Goal: Task Accomplishment & Management: Use online tool/utility

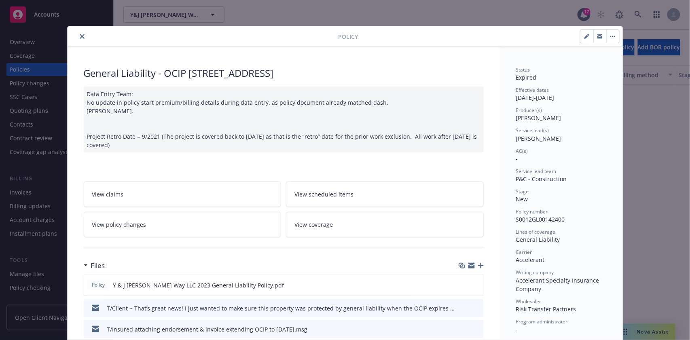
scroll to position [24, 0]
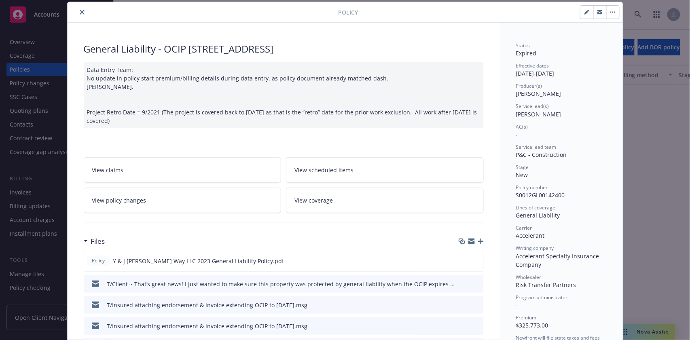
click at [80, 14] on icon "close" at bounding box center [82, 12] width 5 height 5
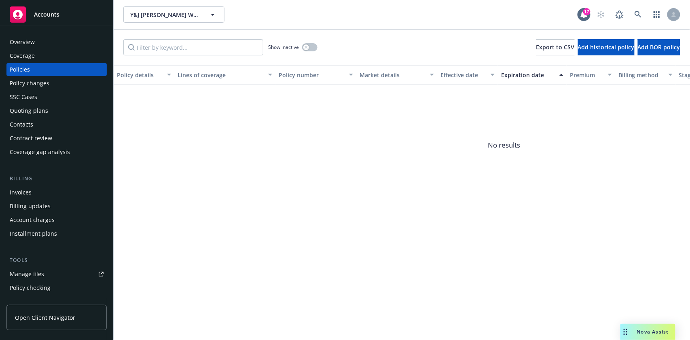
click at [30, 43] on div "Overview" at bounding box center [22, 42] width 25 height 13
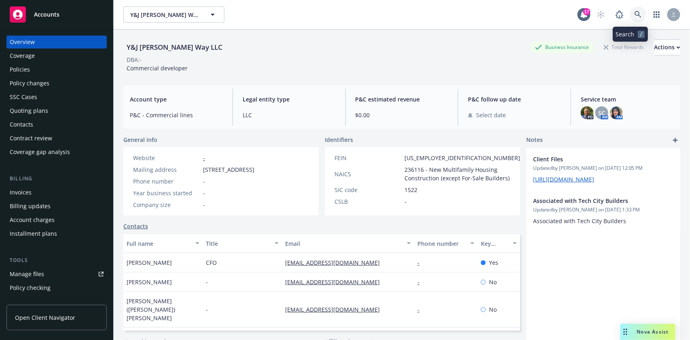
click at [634, 15] on icon at bounding box center [637, 14] width 7 height 7
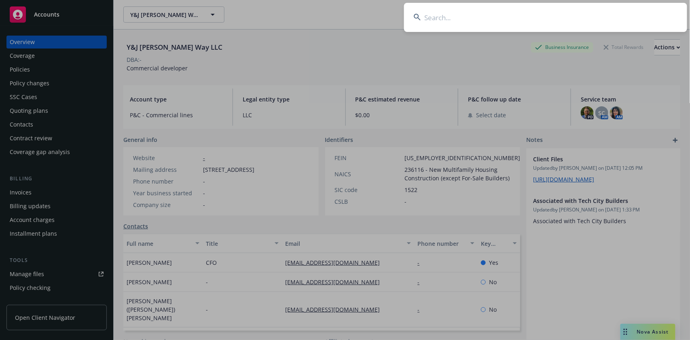
click at [434, 16] on input at bounding box center [545, 17] width 283 height 29
paste input "Petros Pharmaceuticals, Inc."
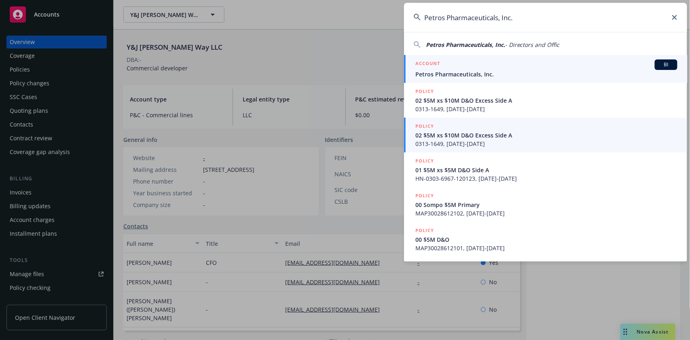
type input "Petros Pharmaceuticals, Inc."
click at [668, 65] on span "BI" at bounding box center [666, 64] width 16 height 7
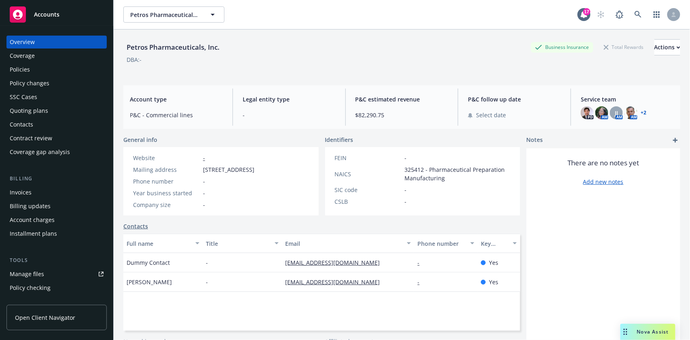
click at [26, 70] on div "Policies" at bounding box center [20, 69] width 20 height 13
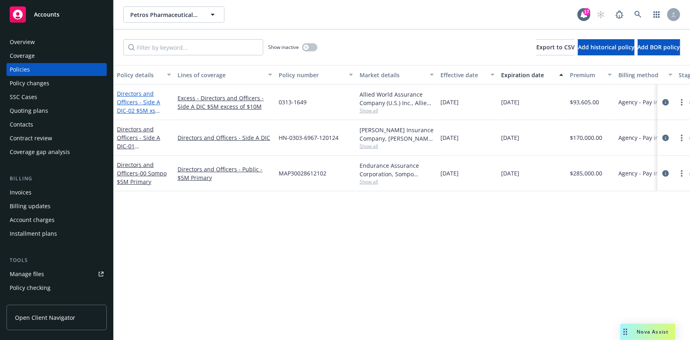
click at [131, 94] on link "Directors and Officers - Side A DIC - 02 $5M xs $10M D&O Excess Side A" at bounding box center [141, 111] width 49 height 42
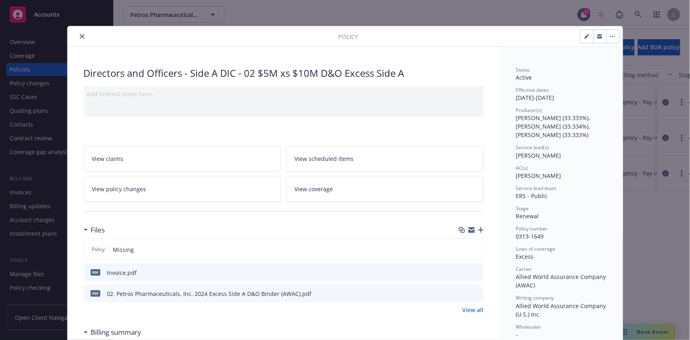
click at [80, 35] on icon "close" at bounding box center [82, 36] width 5 height 5
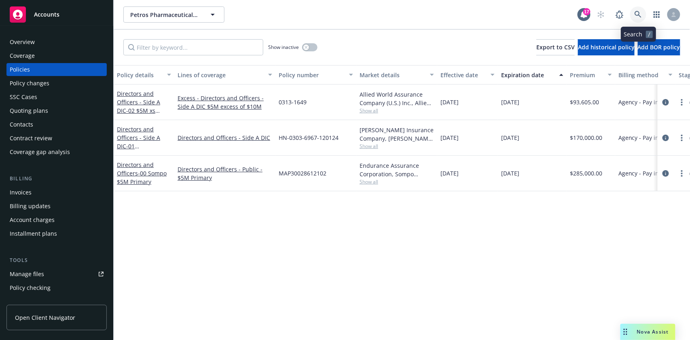
click at [638, 13] on icon at bounding box center [637, 14] width 7 height 7
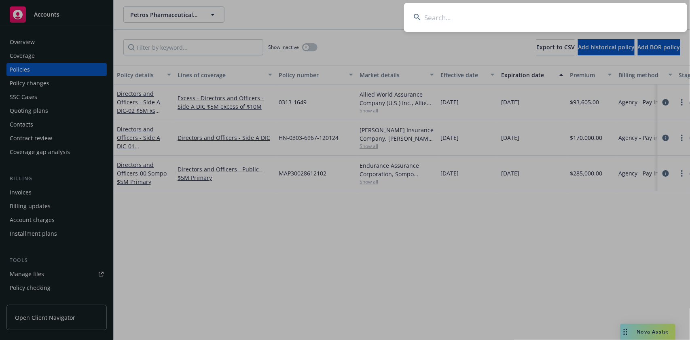
click at [439, 17] on input at bounding box center [545, 17] width 283 height 29
paste input "PulmonX Corporation"
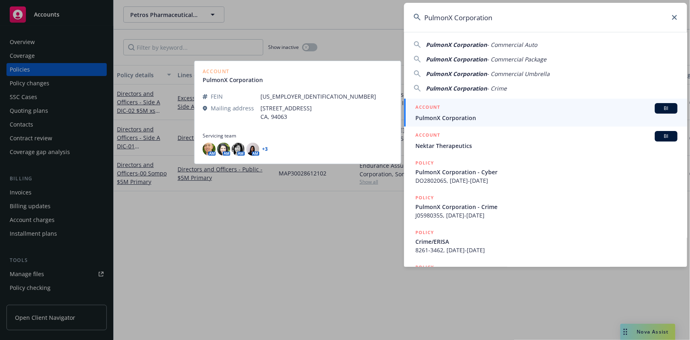
type input "PulmonX Corporation"
click at [660, 108] on span "BI" at bounding box center [666, 108] width 16 height 7
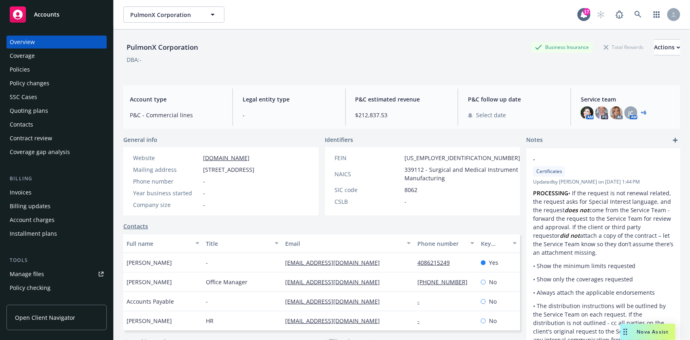
click at [4, 66] on div "Overview Coverage Policies Policy changes SSC Cases Quoting plans Contacts Cont…" at bounding box center [56, 183] width 113 height 314
click at [19, 70] on div "Policies" at bounding box center [20, 69] width 20 height 13
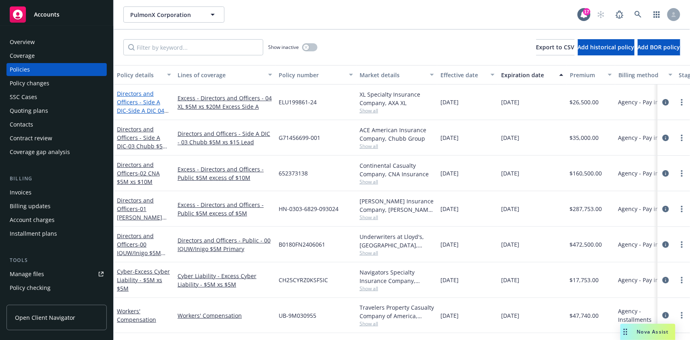
click at [139, 93] on link "Directors and Officers - Side A DIC - Side A DIC 04 XL $5M xs $20M" at bounding box center [140, 106] width 47 height 33
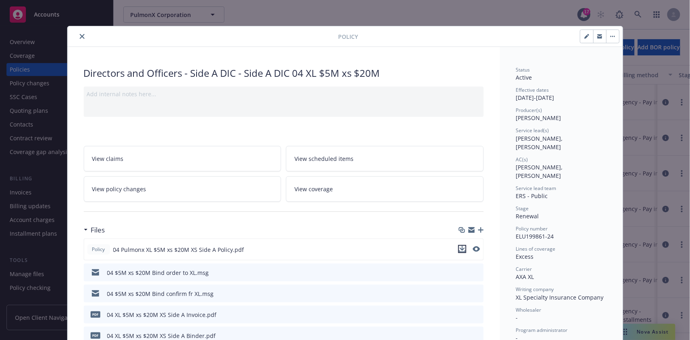
click at [459, 249] on icon "download file" at bounding box center [461, 248] width 5 height 5
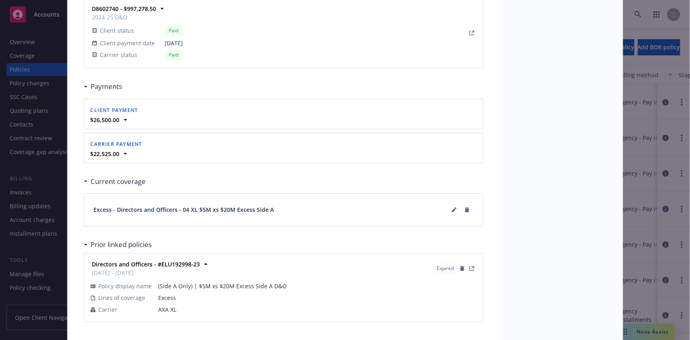
scroll to position [780, 0]
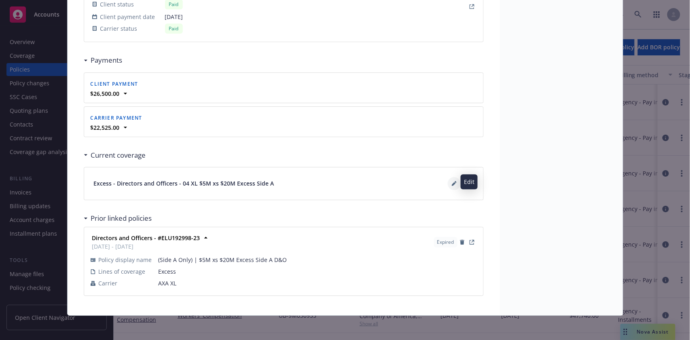
click at [452, 181] on icon at bounding box center [454, 183] width 5 height 5
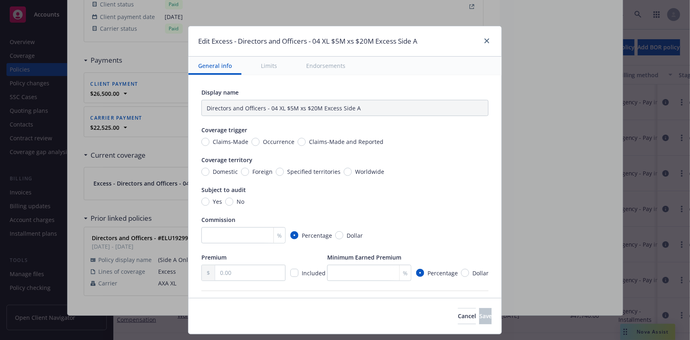
type input "Directors and Officers - Side A DIC $5M excess of $20M"
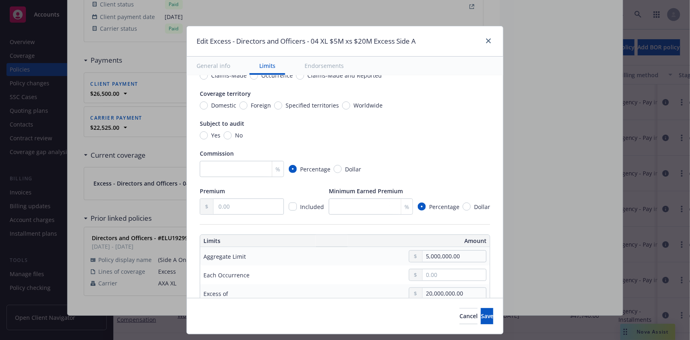
scroll to position [0, 0]
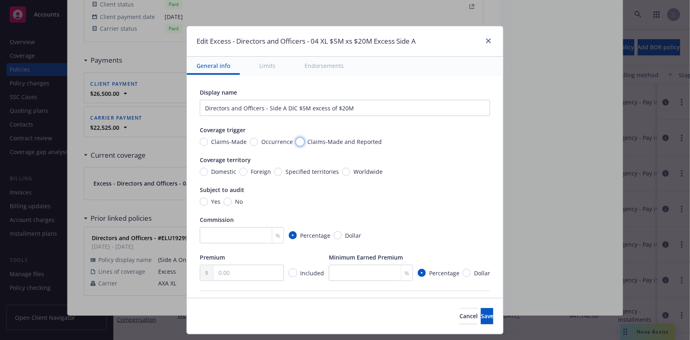
drag, startPoint x: 288, startPoint y: 142, endPoint x: 293, endPoint y: 141, distance: 4.5
click at [296, 142] on input "Claims-Made and Reported" at bounding box center [300, 142] width 8 height 8
radio input "true"
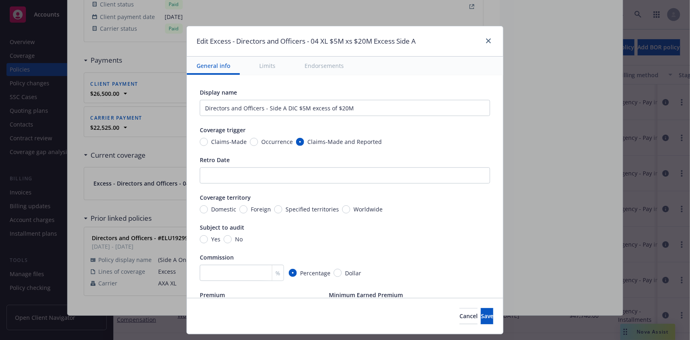
click at [246, 148] on div "Display name Directors and Officers - Side A DIC $5M excess of $20M Coverage tr…" at bounding box center [345, 203] width 290 height 230
click at [459, 318] on span "Cancel" at bounding box center [468, 316] width 18 height 8
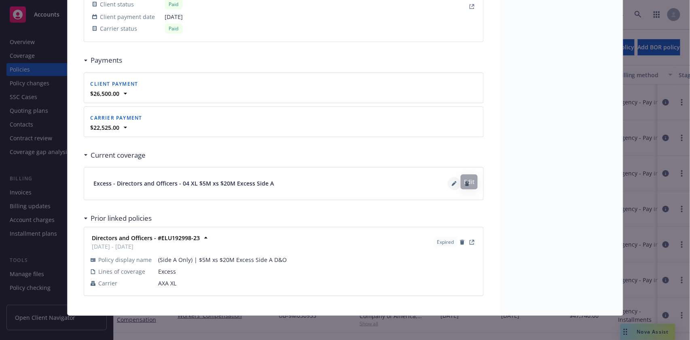
click at [452, 181] on icon at bounding box center [454, 183] width 5 height 5
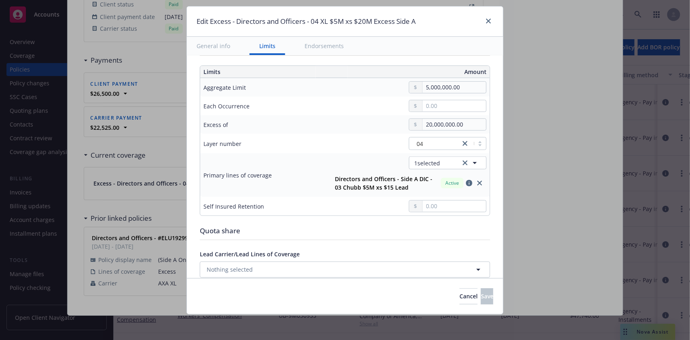
scroll to position [431, 0]
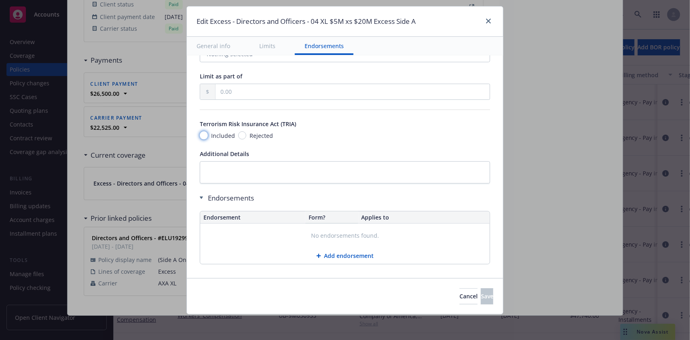
click at [200, 131] on input "Included" at bounding box center [204, 135] width 8 height 8
radio input "true"
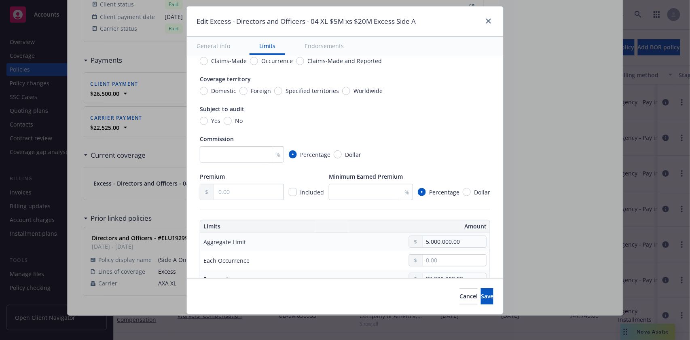
scroll to position [0, 0]
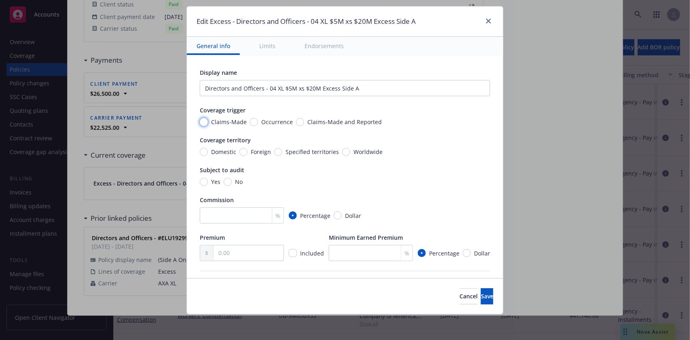
click at [200, 119] on div "Claims-Made" at bounding box center [223, 122] width 47 height 8
click at [200, 119] on input "Claims-Made" at bounding box center [204, 122] width 8 height 8
radio input "true"
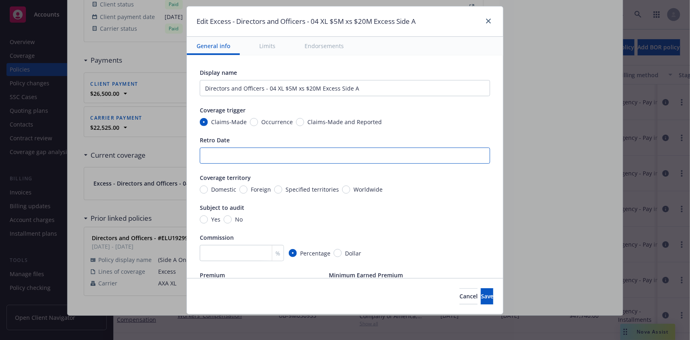
click at [239, 154] on input "Retro Date" at bounding box center [345, 156] width 290 height 16
type input "Full Prior Acts"
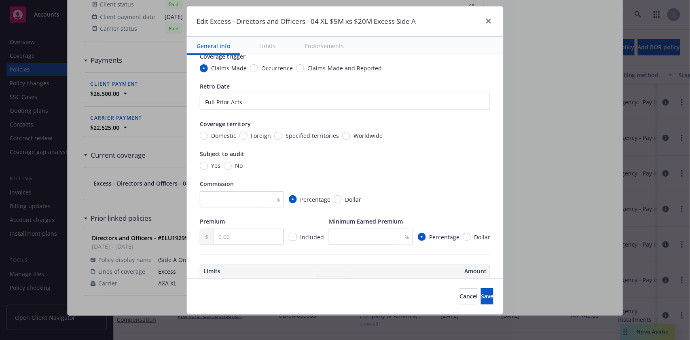
click at [232, 164] on span "No" at bounding box center [237, 165] width 11 height 8
click at [224, 164] on input "No" at bounding box center [228, 166] width 8 height 8
radio input "true"
click at [342, 134] on input "Worldwide" at bounding box center [346, 136] width 8 height 8
radio input "true"
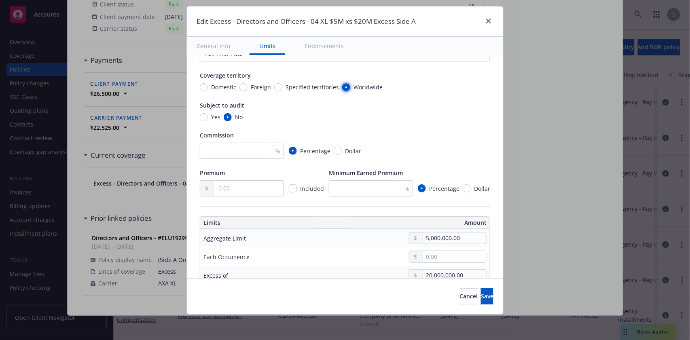
scroll to position [108, 0]
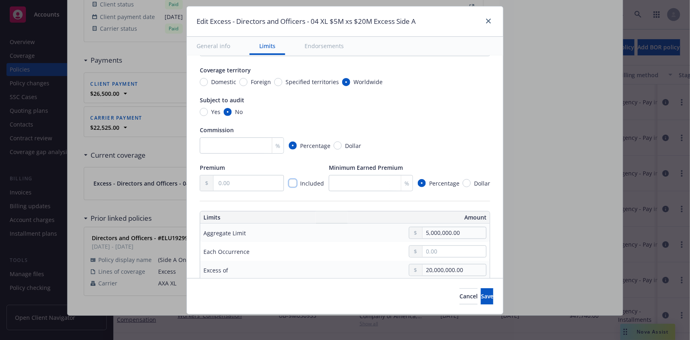
click at [289, 179] on input "checkbox" at bounding box center [293, 183] width 8 height 8
checkbox input "true"
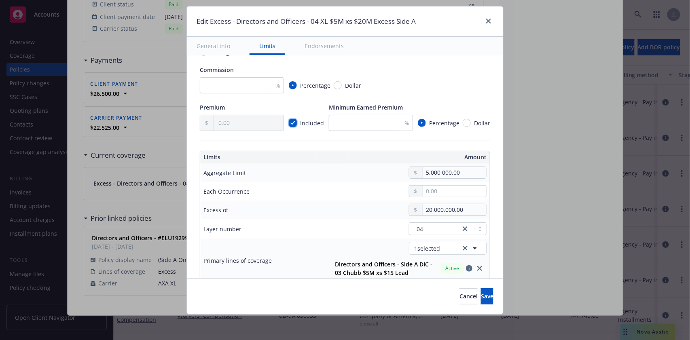
scroll to position [215, 0]
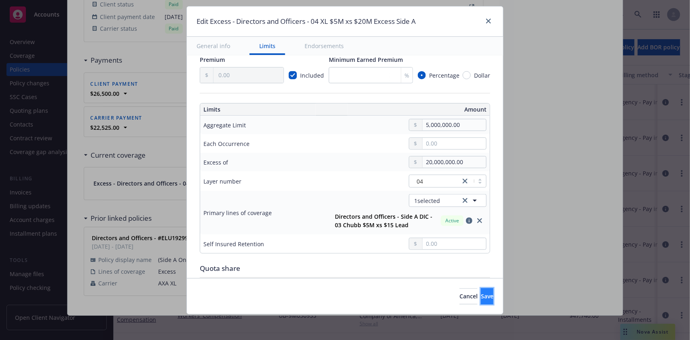
click at [481, 294] on span "Save" at bounding box center [487, 296] width 13 height 8
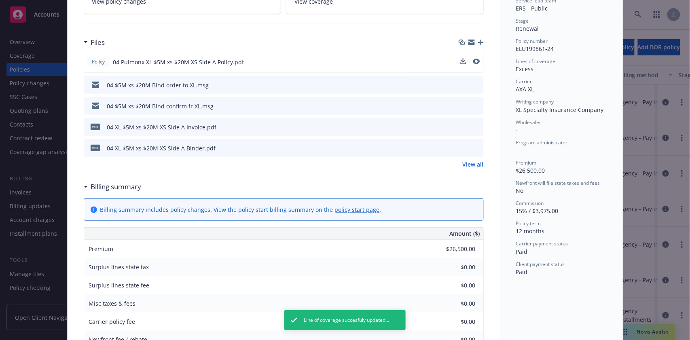
scroll to position [0, 0]
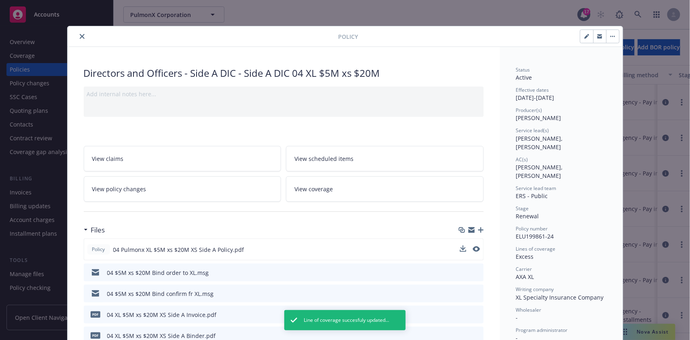
click at [80, 34] on icon "close" at bounding box center [82, 36] width 5 height 5
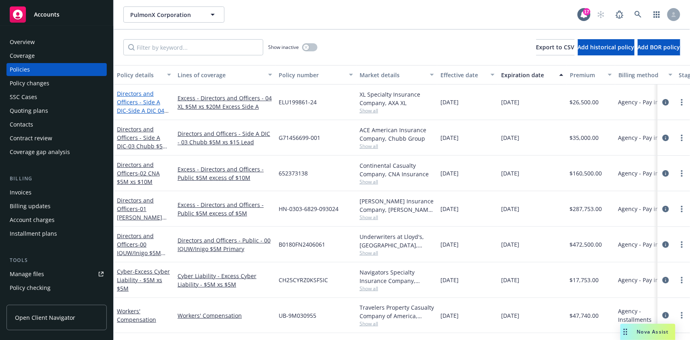
click at [127, 95] on link "Directors and Officers - Side A DIC - Side A DIC 04 XL $5M xs $20M" at bounding box center [140, 106] width 47 height 33
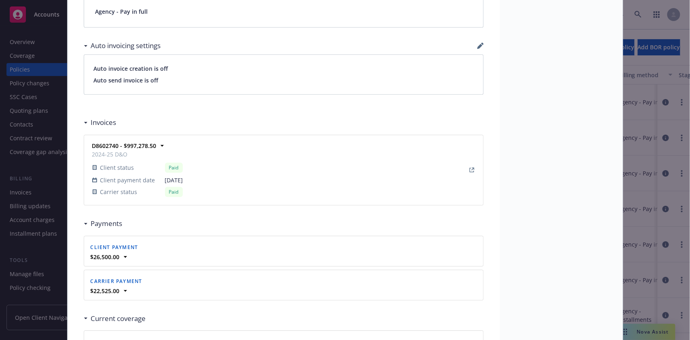
scroll to position [779, 0]
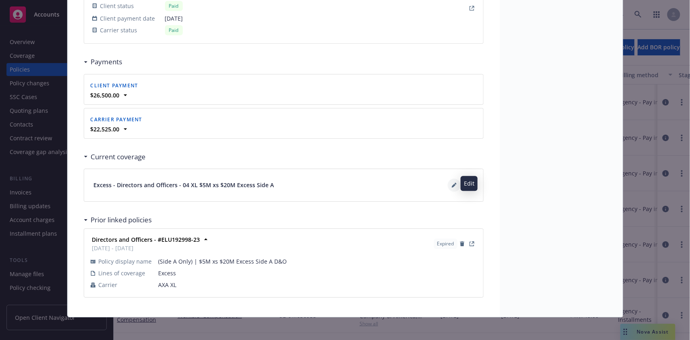
click at [452, 183] on icon at bounding box center [454, 185] width 5 height 5
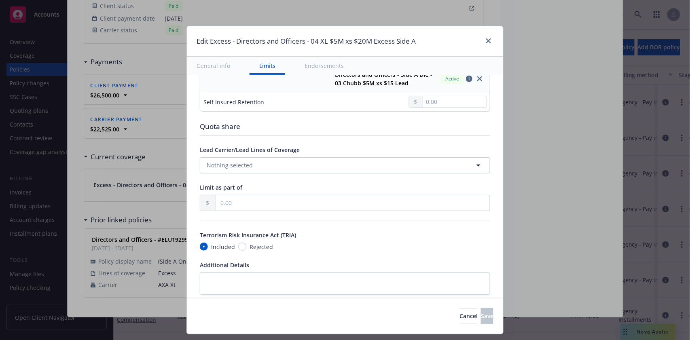
scroll to position [476, 0]
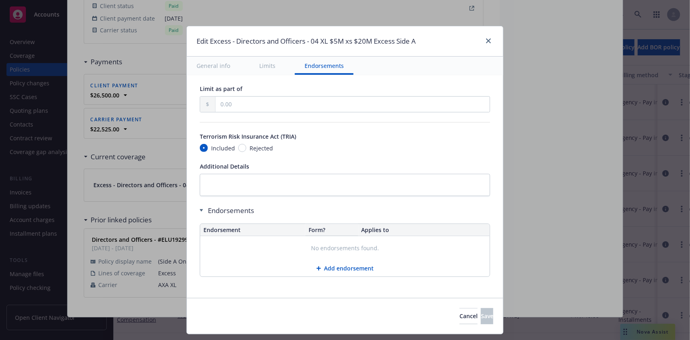
click at [209, 322] on div "Cancel Save" at bounding box center [345, 316] width 316 height 36
click at [340, 268] on button "Add endorsement" at bounding box center [344, 268] width 289 height 16
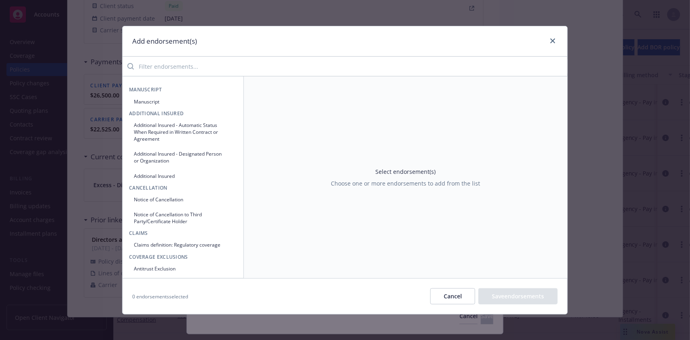
click at [139, 102] on button "Manuscript" at bounding box center [183, 101] width 108 height 13
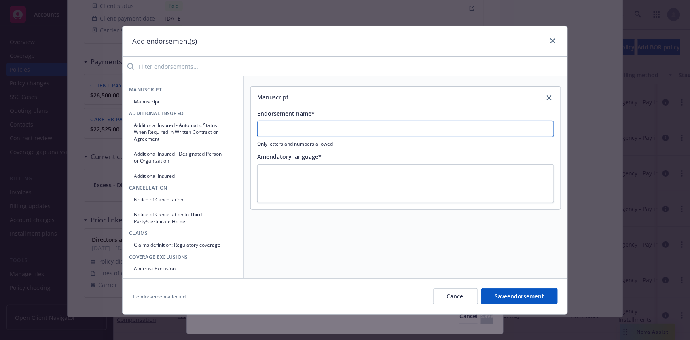
click at [294, 132] on input "Endorsement name*" at bounding box center [405, 129] width 297 height 16
type input "No Spec Endorsements"
drag, startPoint x: 287, startPoint y: 165, endPoint x: 286, endPoint y: 171, distance: 6.1
click at [286, 171] on textarea at bounding box center [405, 183] width 297 height 39
type textarea "x"
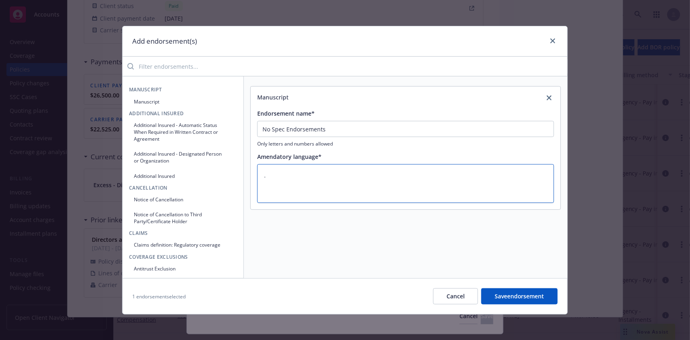
type textarea "."
click at [506, 291] on button "Save endorsement" at bounding box center [519, 296] width 76 height 16
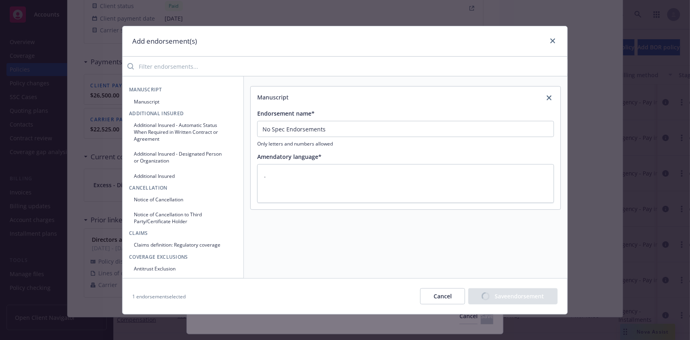
type textarea "x"
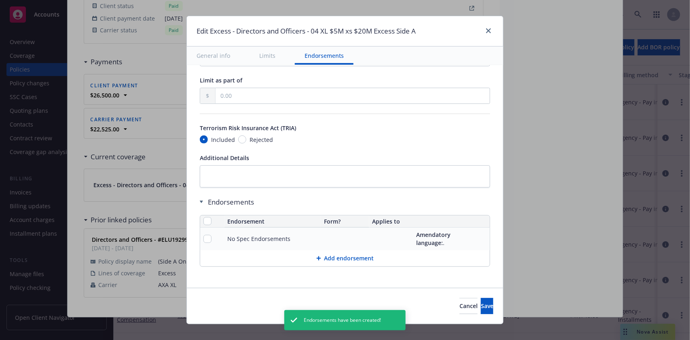
scroll to position [20, 0]
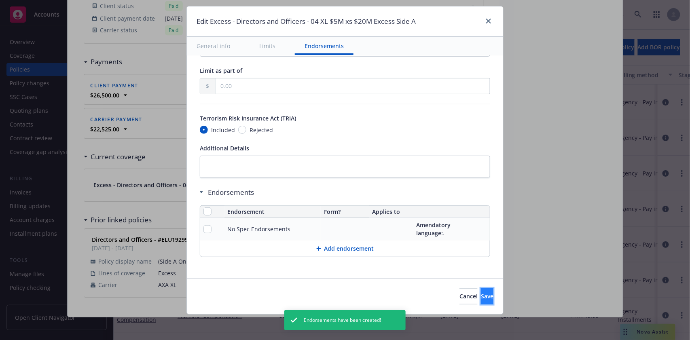
click at [481, 298] on span "Save" at bounding box center [487, 296] width 13 height 8
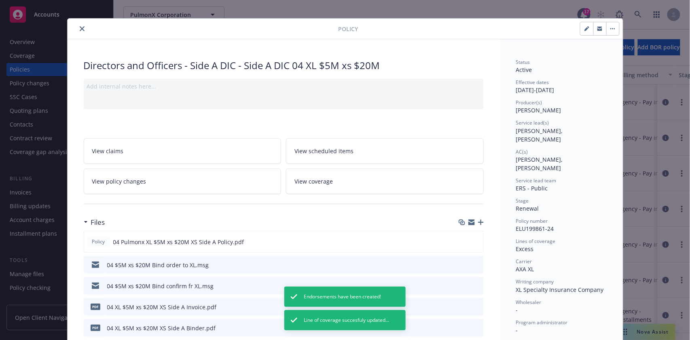
scroll to position [0, 0]
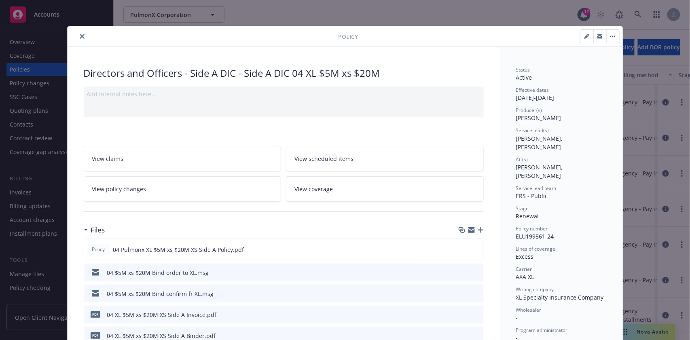
click at [80, 35] on icon "close" at bounding box center [82, 36] width 5 height 5
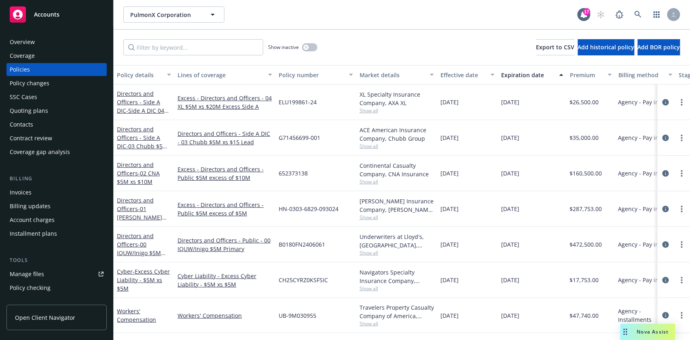
click at [19, 42] on div "Overview" at bounding box center [22, 42] width 25 height 13
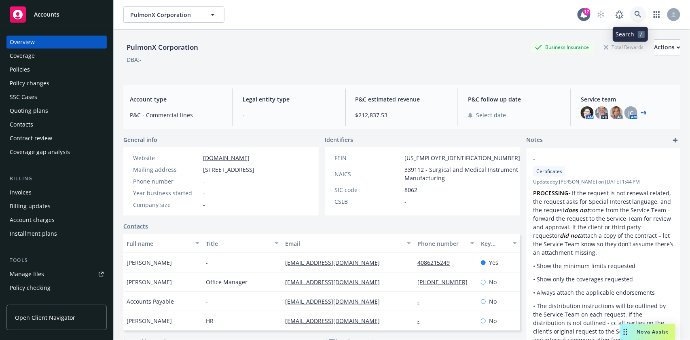
click at [634, 13] on icon at bounding box center [637, 14] width 7 height 7
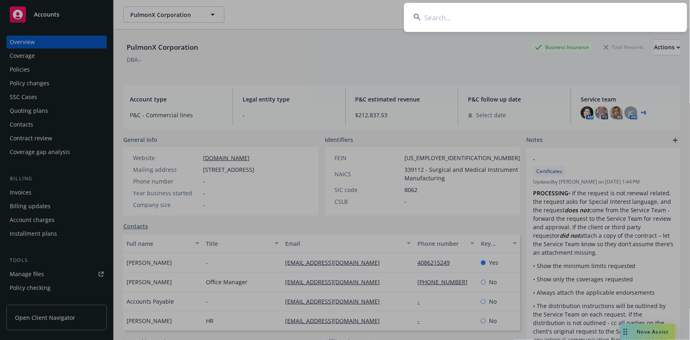
click at [445, 20] on input at bounding box center [545, 17] width 283 height 29
paste input "Rani Therapeutics Holdings, Inc."
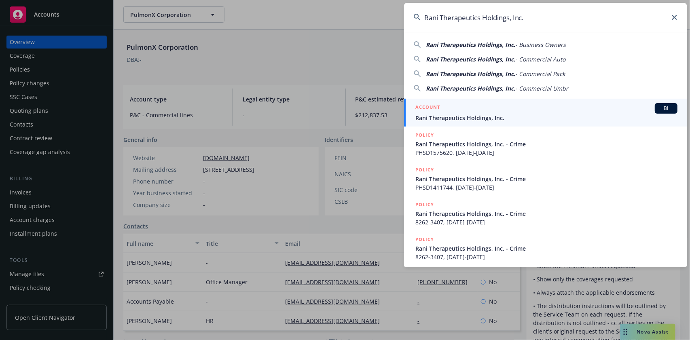
type input "Rani Therapeutics Holdings, Inc."
click at [658, 109] on span "BI" at bounding box center [666, 108] width 16 height 7
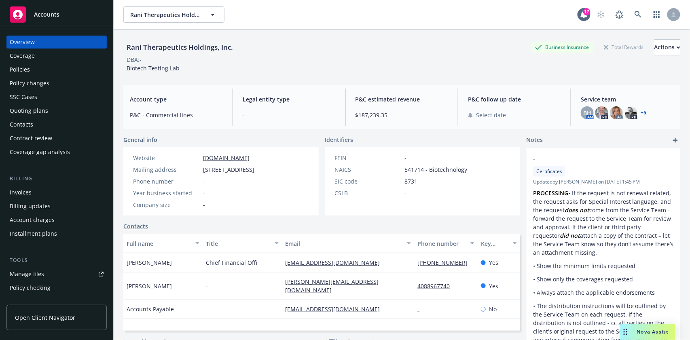
click at [31, 66] on div "Policies" at bounding box center [57, 69] width 94 height 13
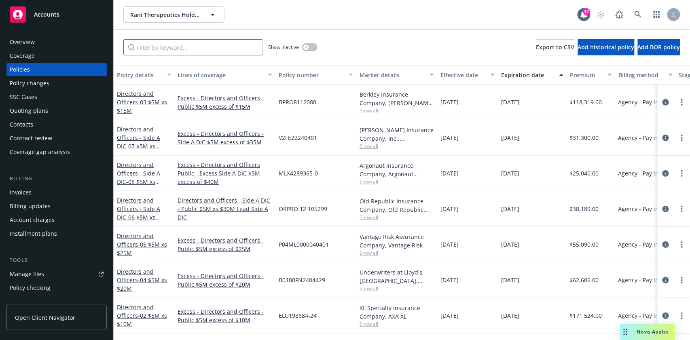
click at [174, 47] on input "Filter by keyword..." at bounding box center [193, 47] width 140 height 16
paste input "MLX4289365-0"
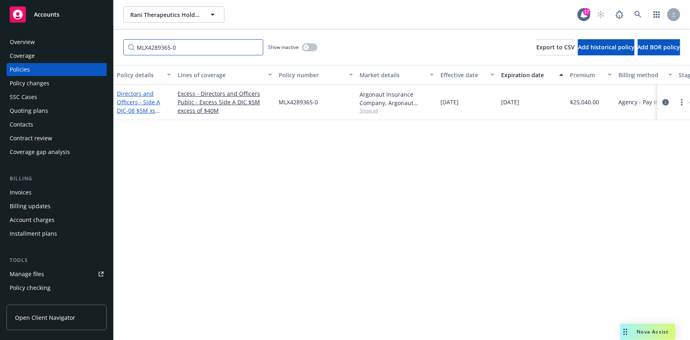
type input "MLX4289365-0"
click at [126, 92] on link "Directors and Officers - Side A DIC - 08 $5M xs $40M Excess Side A DIC" at bounding box center [143, 111] width 53 height 42
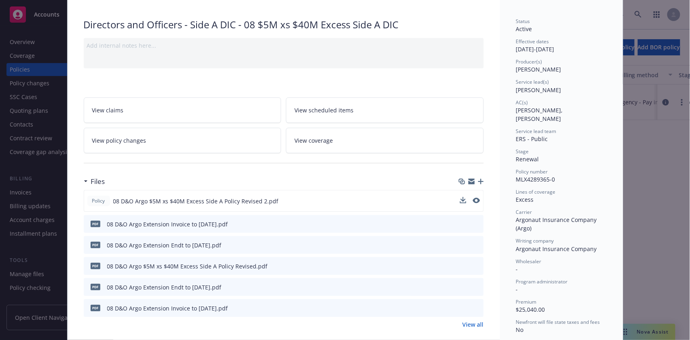
scroll to position [54, 0]
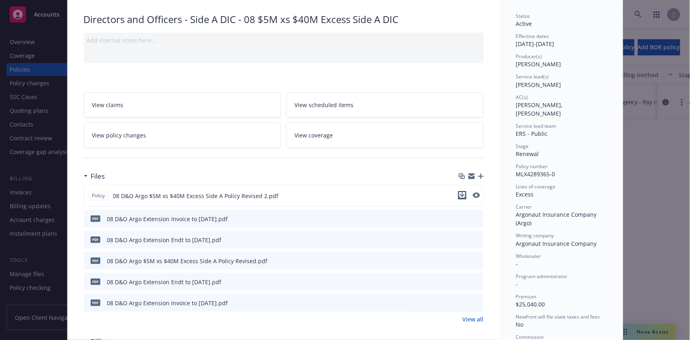
click at [459, 194] on icon "download file" at bounding box center [462, 195] width 6 height 6
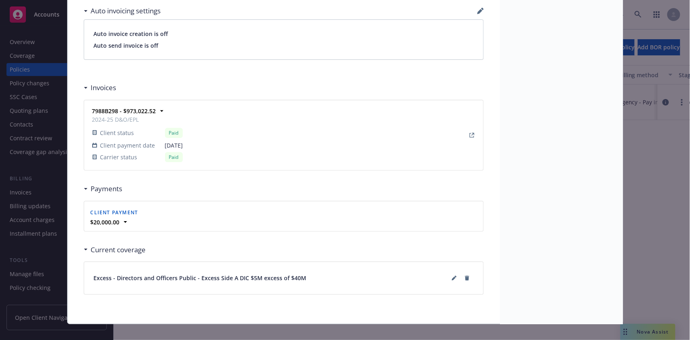
scroll to position [681, 0]
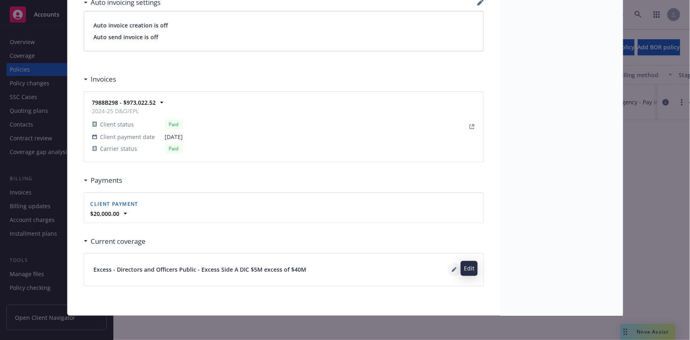
click at [452, 267] on icon at bounding box center [454, 269] width 5 height 5
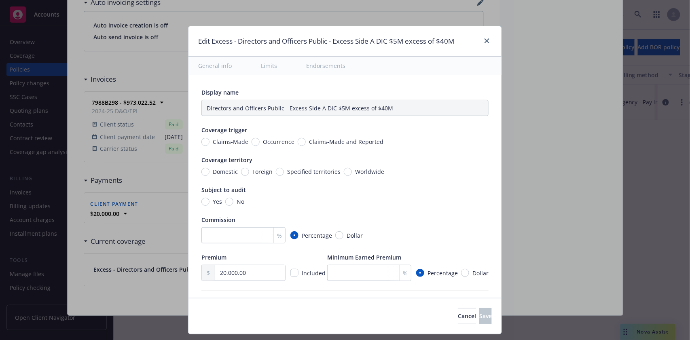
type input "Directors and Officers - Side A DIC $5M excess of $40M"
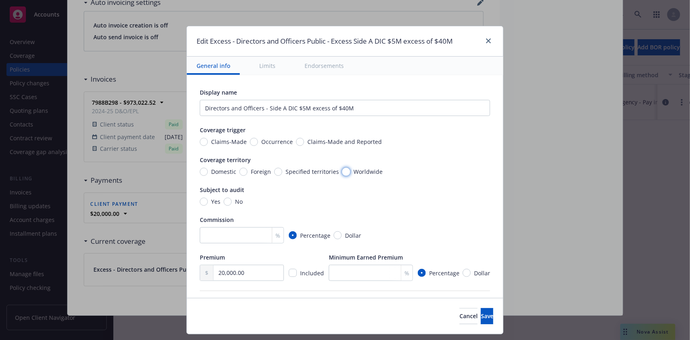
click at [342, 171] on input "Worldwide" at bounding box center [346, 172] width 8 height 8
radio input "true"
click at [224, 202] on input "No" at bounding box center [228, 202] width 8 height 8
radio input "true"
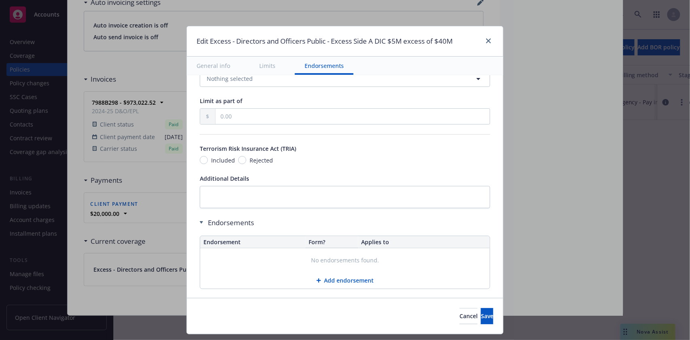
scroll to position [431, 0]
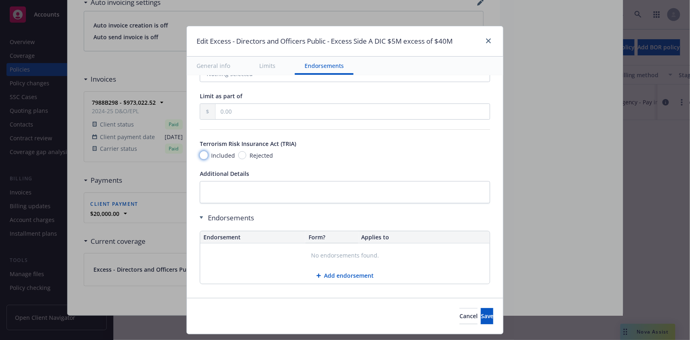
click at [200, 155] on input "Included" at bounding box center [204, 155] width 8 height 8
radio input "true"
click at [332, 274] on button "Add endorsement" at bounding box center [344, 276] width 289 height 16
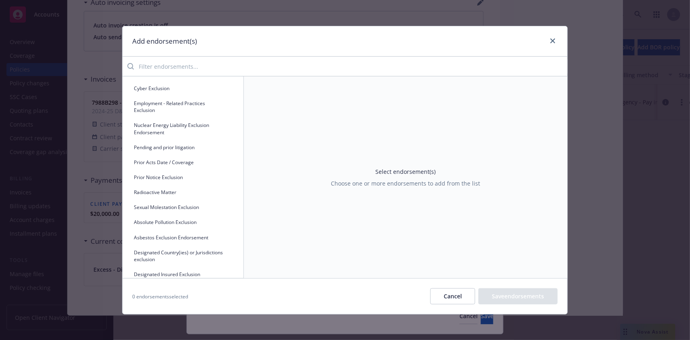
scroll to position [215, 0]
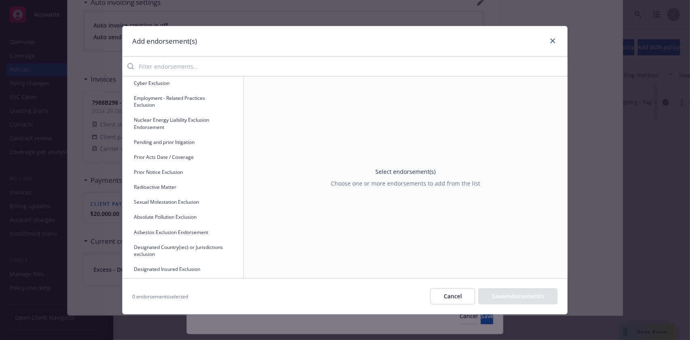
click at [228, 144] on icon "button" at bounding box center [230, 142] width 4 height 4
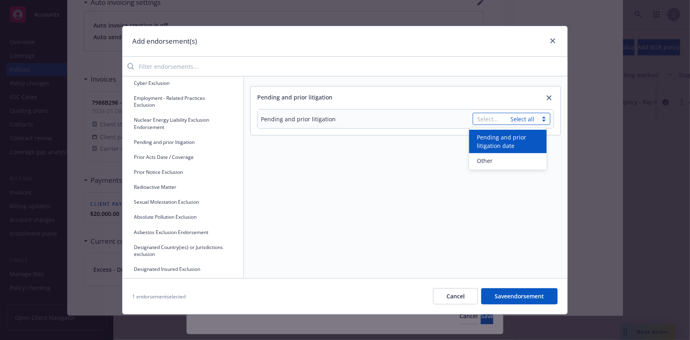
click at [541, 119] on div at bounding box center [544, 119] width 12 height 8
click at [516, 141] on span "Pending and prior litigation date" at bounding box center [509, 141] width 65 height 17
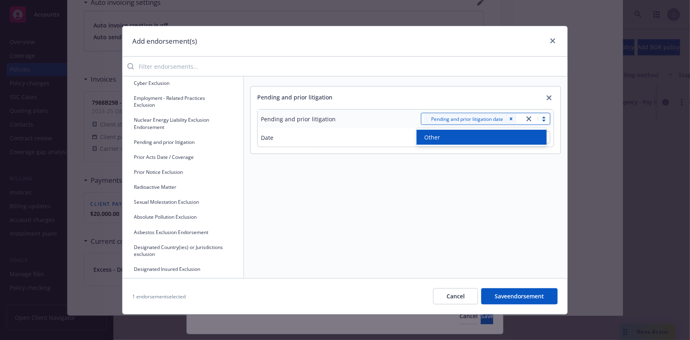
click at [477, 135] on div "Other" at bounding box center [481, 137] width 120 height 8
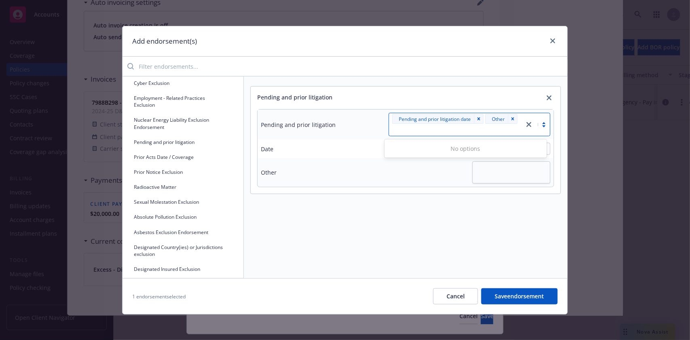
click at [414, 126] on div at bounding box center [456, 130] width 127 height 10
click at [408, 128] on div at bounding box center [456, 130] width 127 height 10
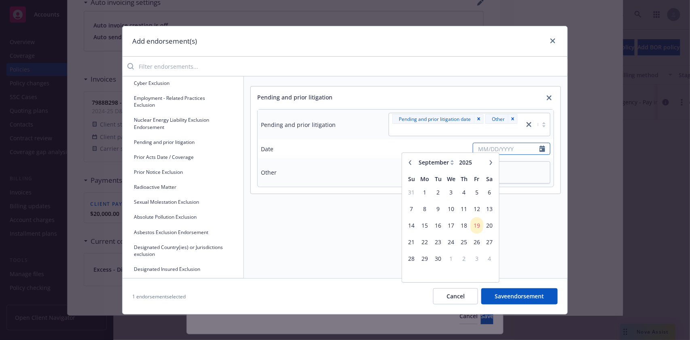
click at [510, 154] on input "text" at bounding box center [506, 148] width 66 height 11
click at [407, 165] on icon "button" at bounding box center [409, 165] width 5 height 5
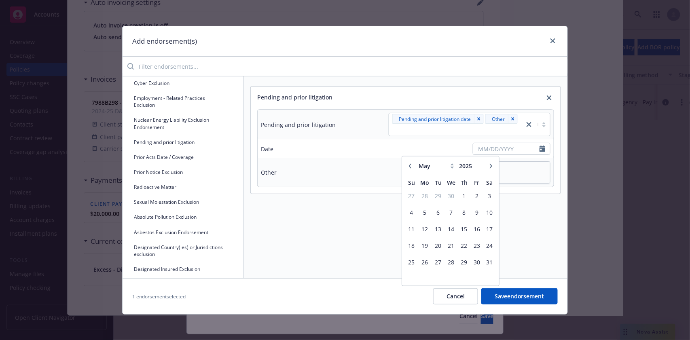
click at [407, 165] on icon "button" at bounding box center [409, 165] width 5 height 5
click at [490, 166] on icon "button" at bounding box center [491, 165] width 2 height 5
select select "3"
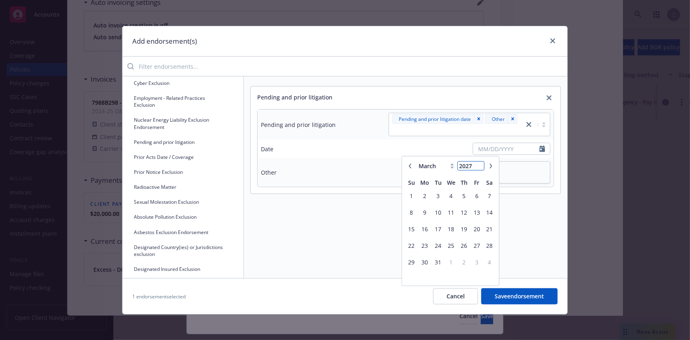
click at [475, 162] on input "2027" at bounding box center [471, 166] width 26 height 8
click at [477, 168] on input "2026" at bounding box center [471, 166] width 26 height 8
click at [476, 167] on input "2025" at bounding box center [471, 166] width 26 height 8
type input "2024"
click at [475, 167] on input "2024" at bounding box center [471, 166] width 26 height 8
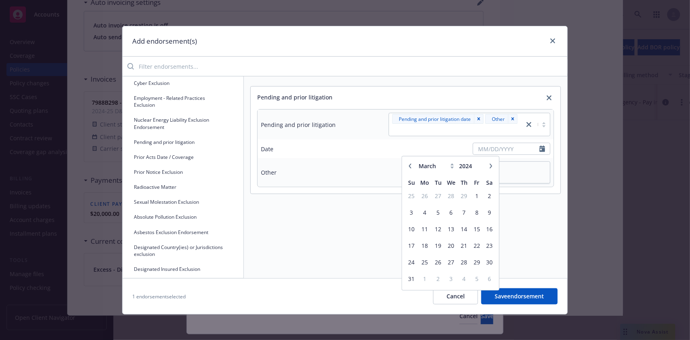
click at [450, 163] on icon at bounding box center [452, 165] width 4 height 5
click at [450, 166] on icon at bounding box center [452, 165] width 4 height 5
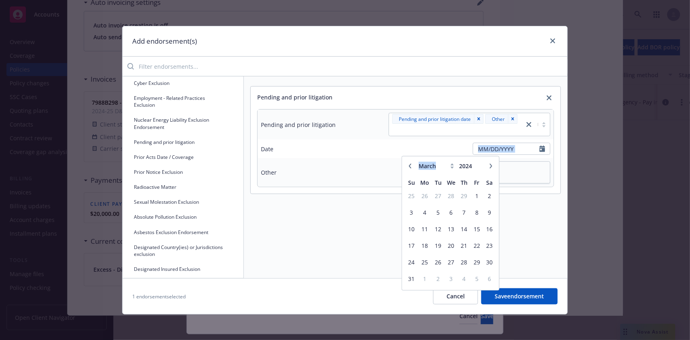
click at [407, 165] on icon "button" at bounding box center [409, 165] width 5 height 5
click at [409, 165] on icon "button" at bounding box center [410, 165] width 2 height 5
click at [450, 165] on icon at bounding box center [451, 164] width 3 height 2
click at [488, 164] on icon "button" at bounding box center [490, 165] width 5 height 5
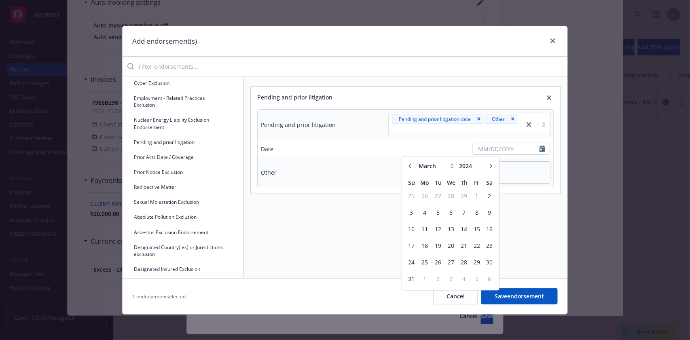
click at [488, 163] on icon "button" at bounding box center [490, 165] width 5 height 5
select select "7"
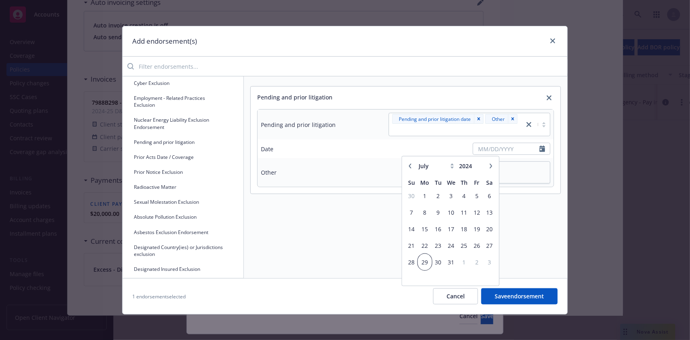
click at [425, 259] on span "29" at bounding box center [424, 262] width 12 height 10
type input "[DATE]"
click at [513, 291] on button "Save endorsement" at bounding box center [519, 296] width 76 height 16
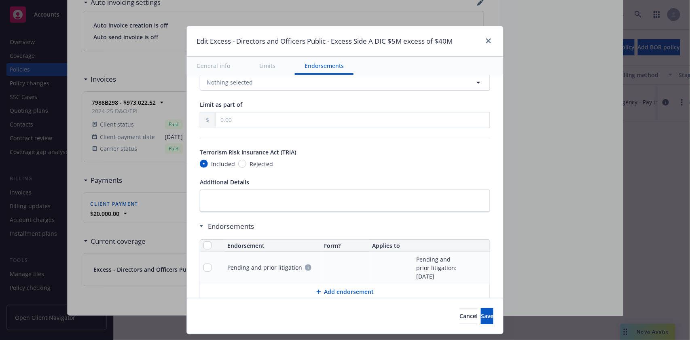
scroll to position [446, 0]
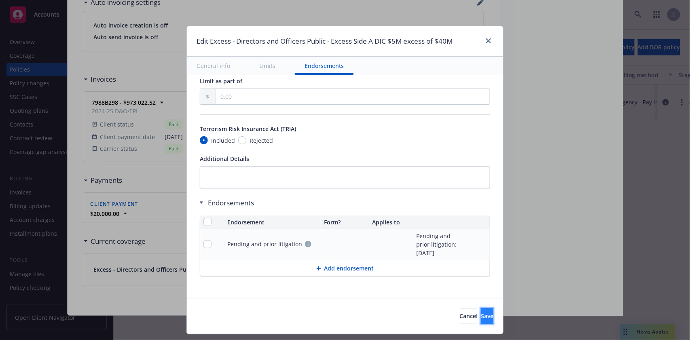
click at [481, 318] on span "Save" at bounding box center [487, 316] width 13 height 8
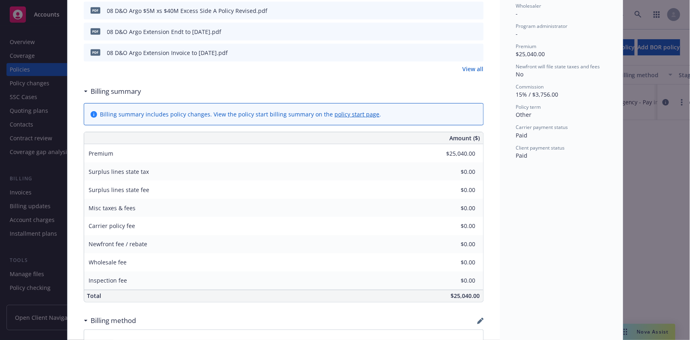
scroll to position [0, 0]
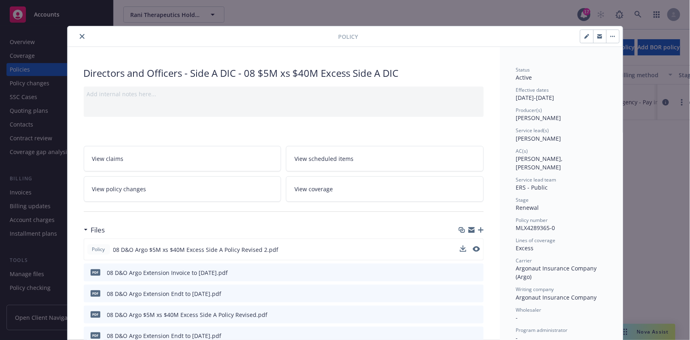
click at [80, 34] on icon "close" at bounding box center [82, 36] width 5 height 5
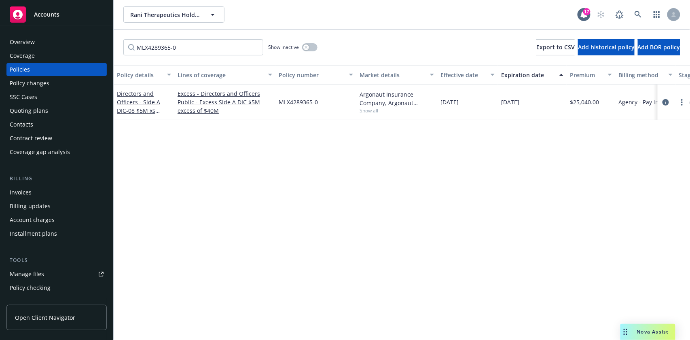
click at [650, 330] on span "Nova Assist" at bounding box center [653, 331] width 32 height 7
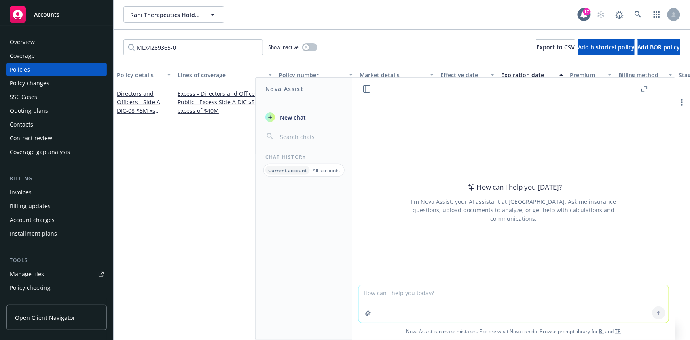
click at [641, 89] on button "button" at bounding box center [644, 89] width 10 height 10
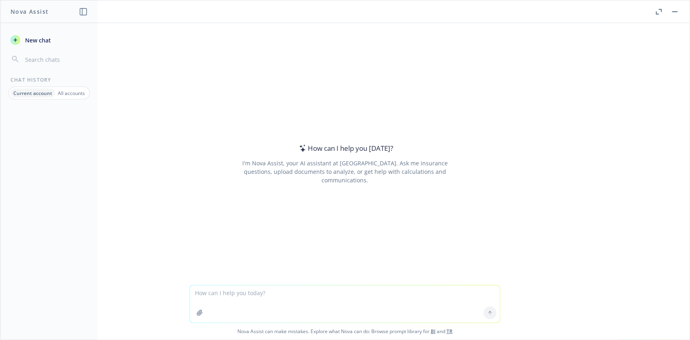
click at [244, 286] on textarea at bounding box center [345, 303] width 310 height 37
click at [488, 314] on icon at bounding box center [490, 313] width 6 height 6
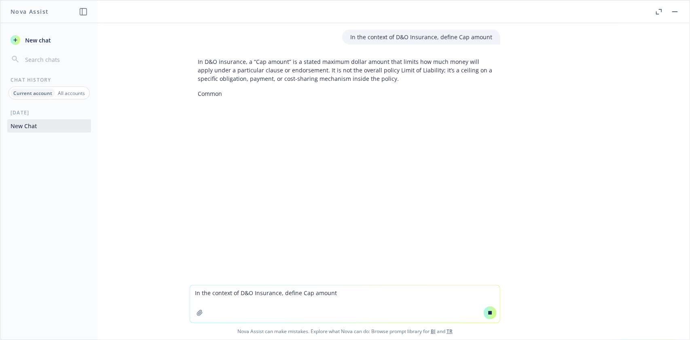
click at [387, 39] on p "In the context of D&O Insurance, define Cap amount" at bounding box center [421, 37] width 142 height 8
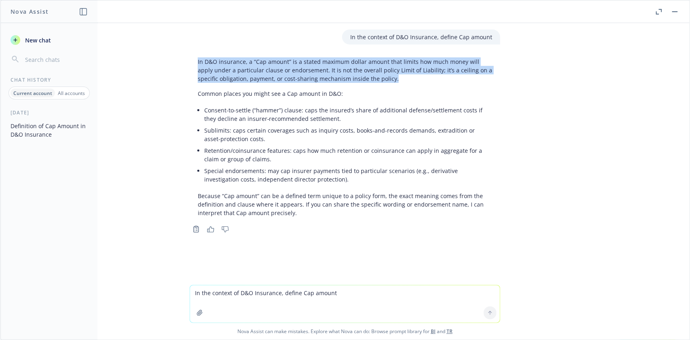
drag, startPoint x: 189, startPoint y: 58, endPoint x: 372, endPoint y: 80, distance: 184.9
click at [372, 80] on div "In D&O insurance, a “Cap amount” is a stated maximum dollar amount that limits …" at bounding box center [345, 137] width 310 height 166
copy p "In D&O insurance, a “Cap amount” is a stated maximum dollar amount that limits …"
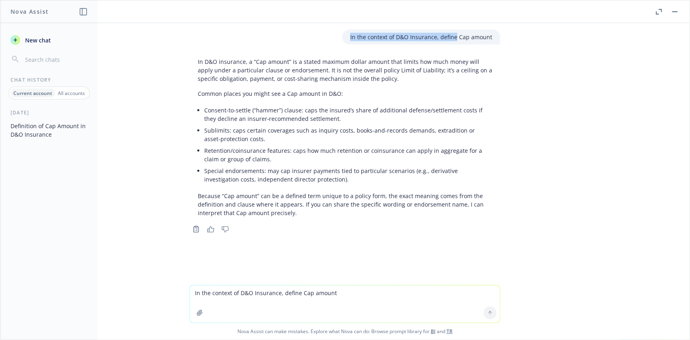
drag, startPoint x: 343, startPoint y: 31, endPoint x: 454, endPoint y: 45, distance: 111.7
click at [454, 45] on div "In the context of D&O Insurance, define Cap amount In D&O insurance, a “Cap amo…" at bounding box center [344, 154] width 689 height 262
copy p "In the context of D&O Insurance, define"
click at [206, 296] on textarea "In the context of D&O Insurance, define Cap amount" at bounding box center [345, 303] width 310 height 37
paste textarea
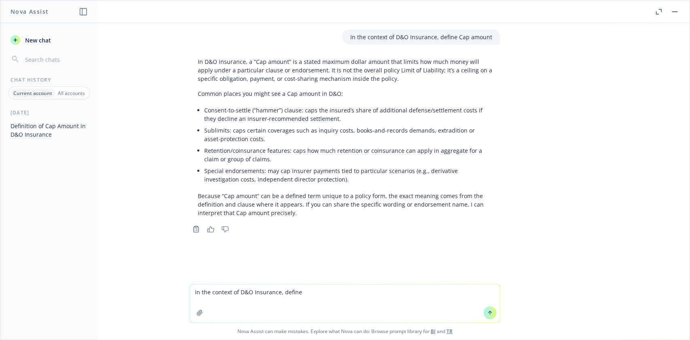
click at [314, 293] on textarea "In the context of D&O Insurance, define" at bounding box center [345, 304] width 310 height 38
paste textarea "Advancement of Defense"
type textarea "In the context of D&O Insurance, define Advancement of Defense"
click at [487, 312] on icon at bounding box center [490, 313] width 6 height 6
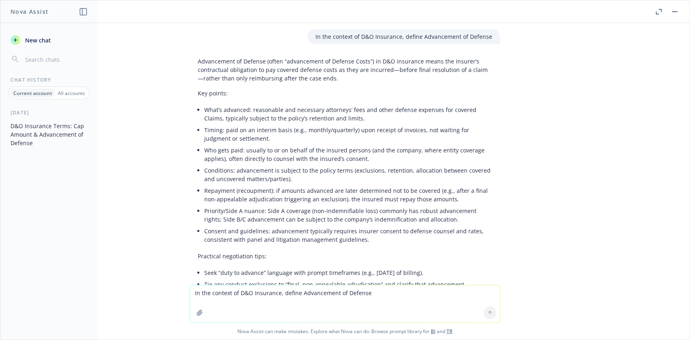
scroll to position [213, 0]
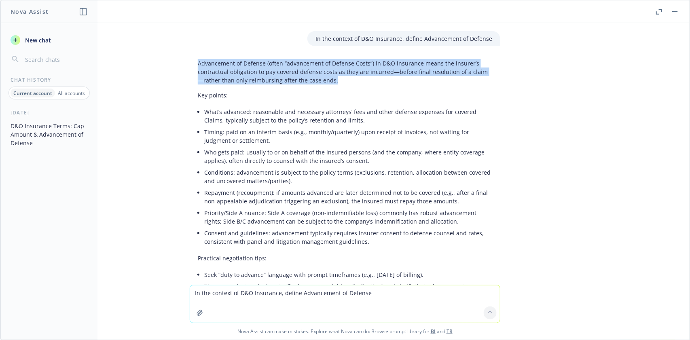
drag, startPoint x: 197, startPoint y: 49, endPoint x: 330, endPoint y: 80, distance: 136.6
click at [330, 80] on div "In the context of D&O Insurance, define Cap amount In D&O insurance, a “Cap amo…" at bounding box center [344, 154] width 689 height 262
copy p "Advancement of Defense (often “advancement of Defense Costs”) in D&O insurance …"
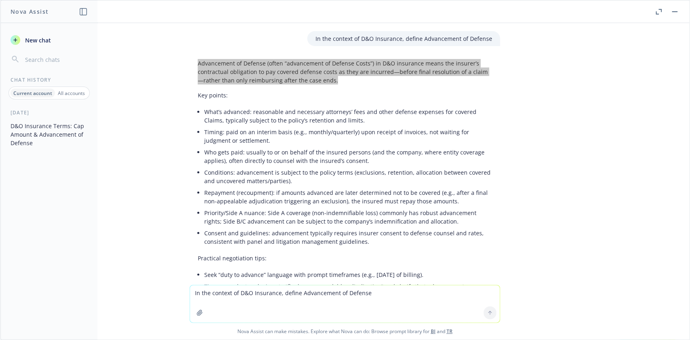
scroll to position [0, 0]
